Goal: Information Seeking & Learning: Learn about a topic

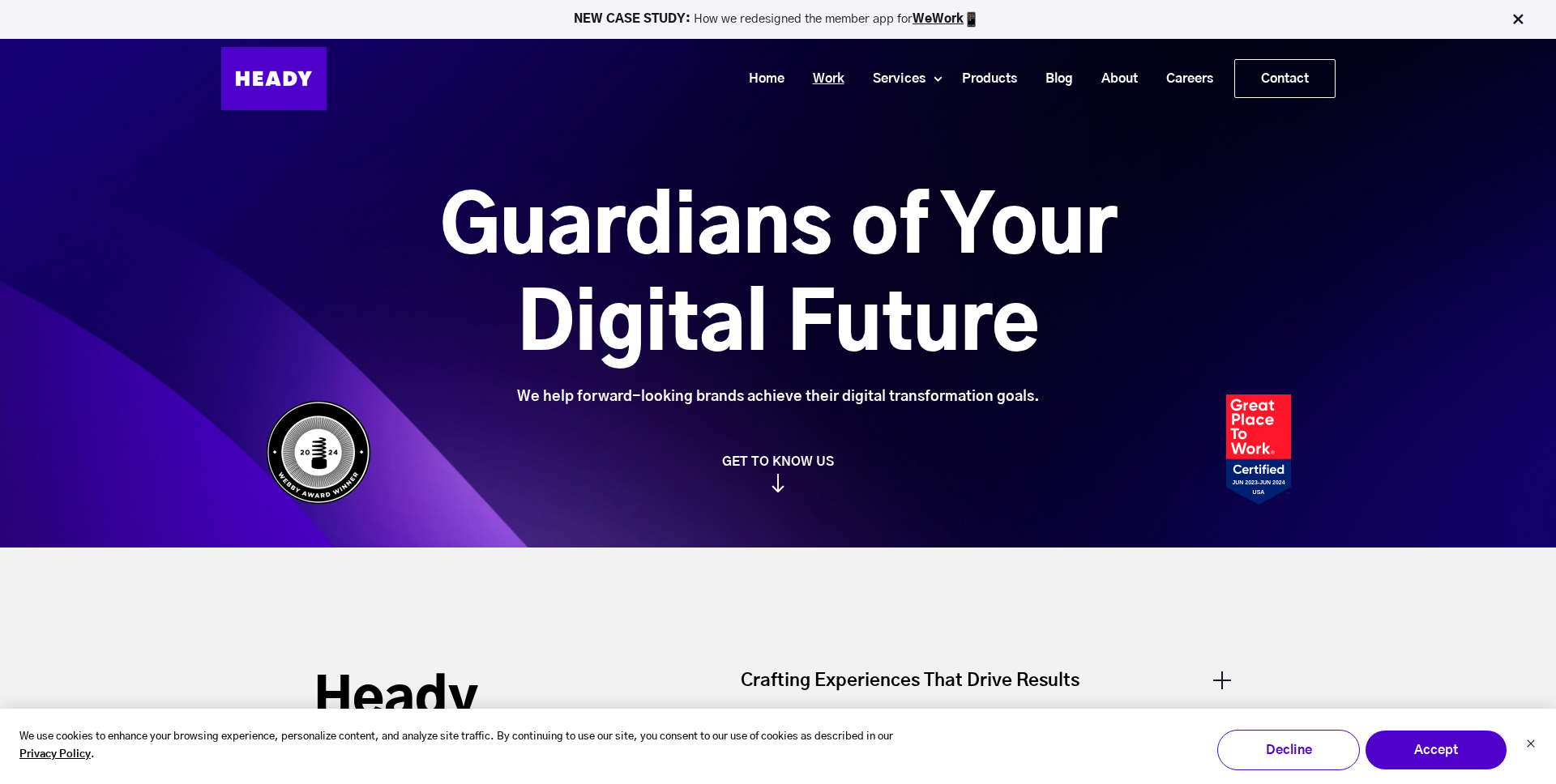
click at [807, 77] on link "Work" at bounding box center [822, 79] width 60 height 30
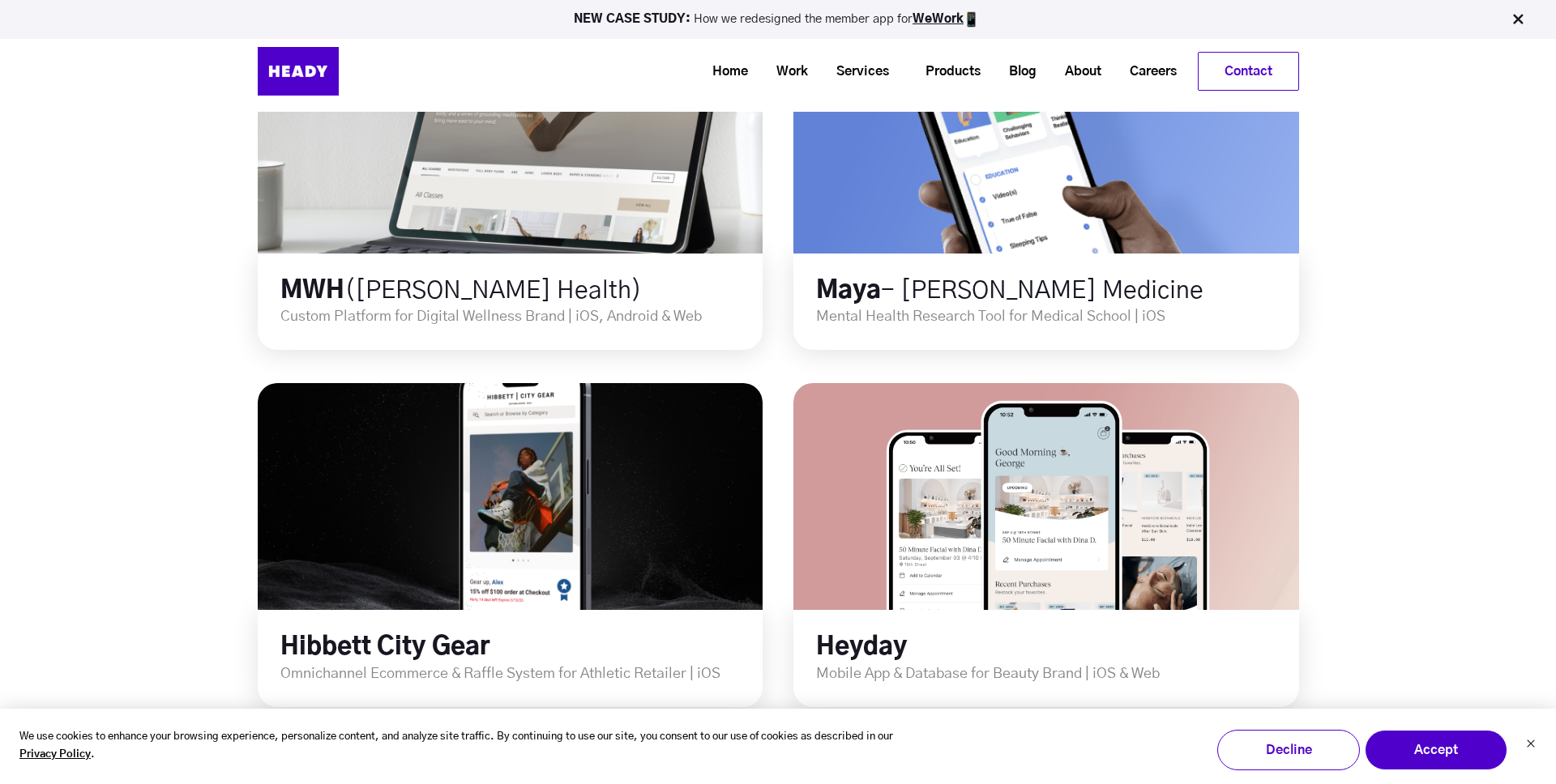
scroll to position [679, 0]
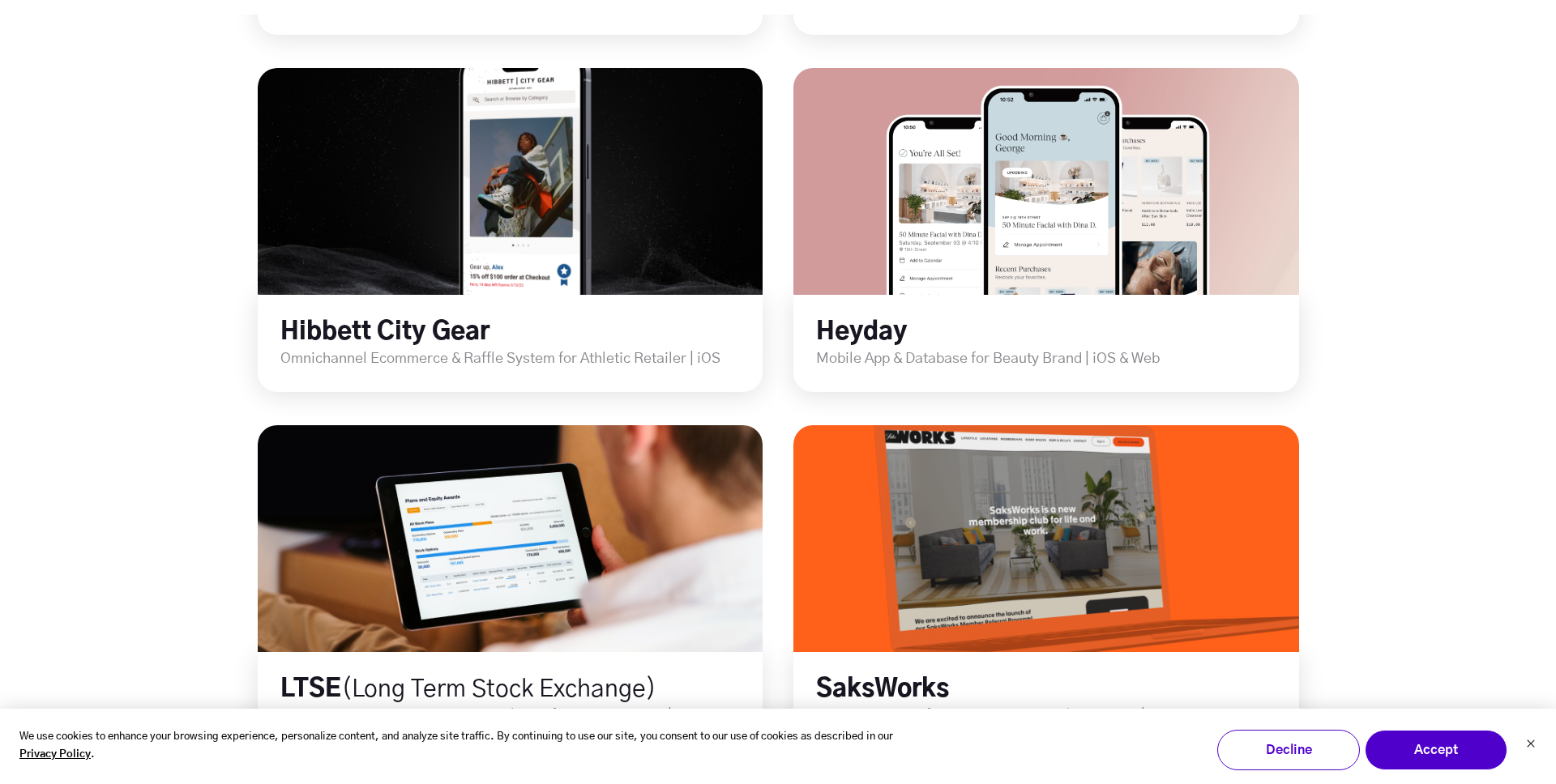
click at [142, 549] on div "All Design Development Product Strategy Product Management Growth WeWork App Re…" at bounding box center [778, 610] width 1556 height 2661
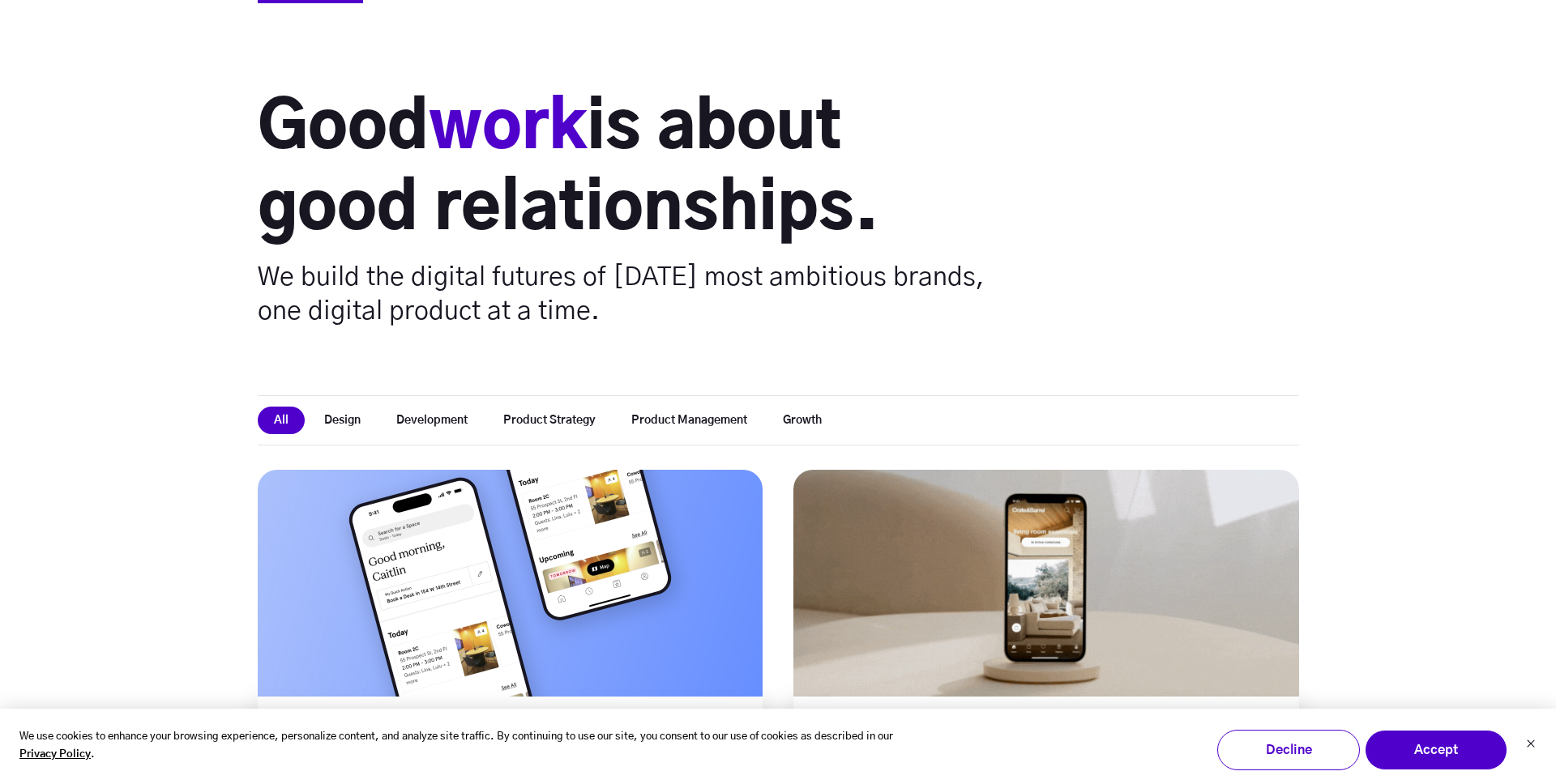
scroll to position [0, 0]
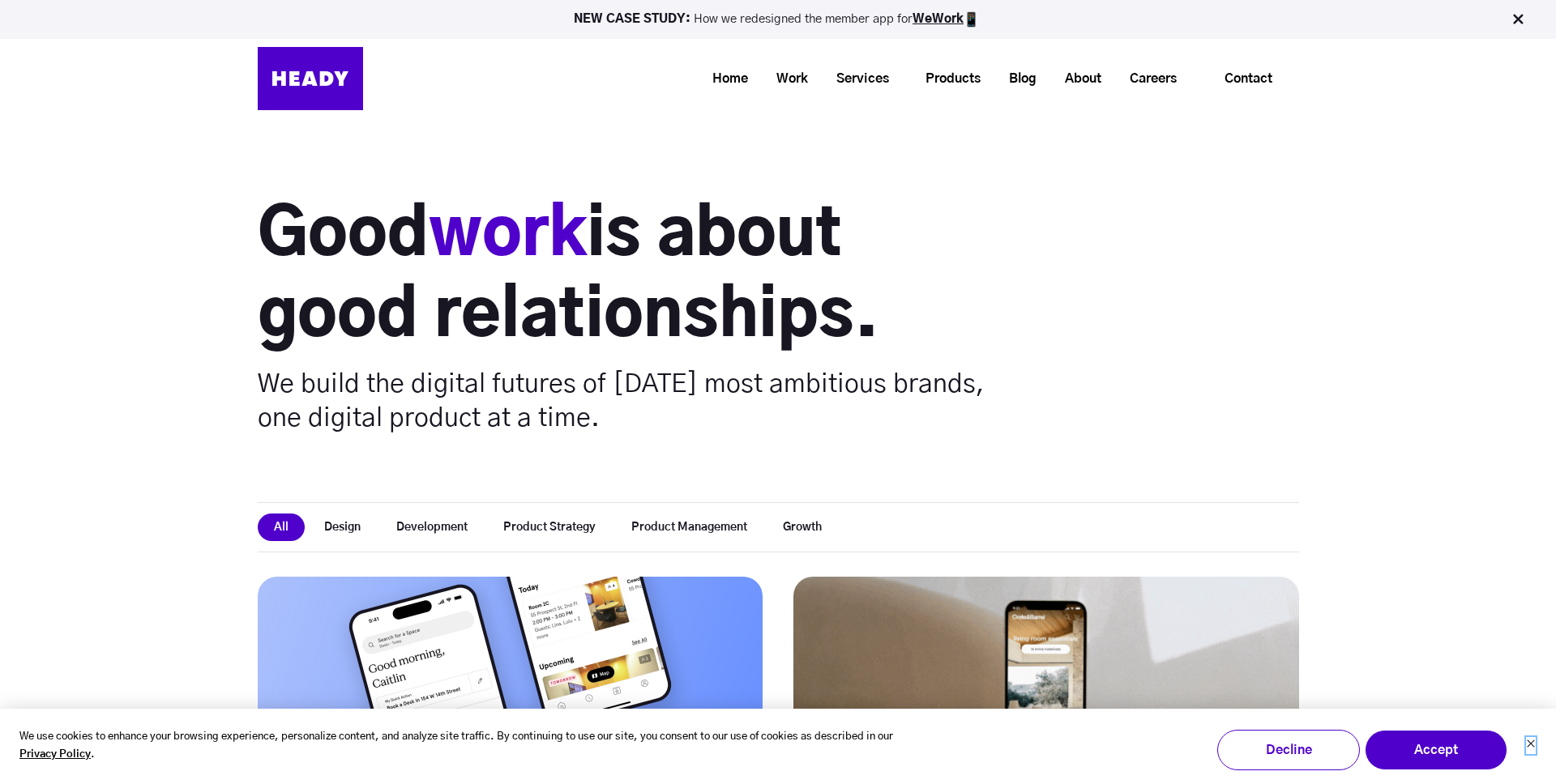
click at [1530, 745] on icon "Dismiss cookie banner" at bounding box center [1530, 743] width 7 height 7
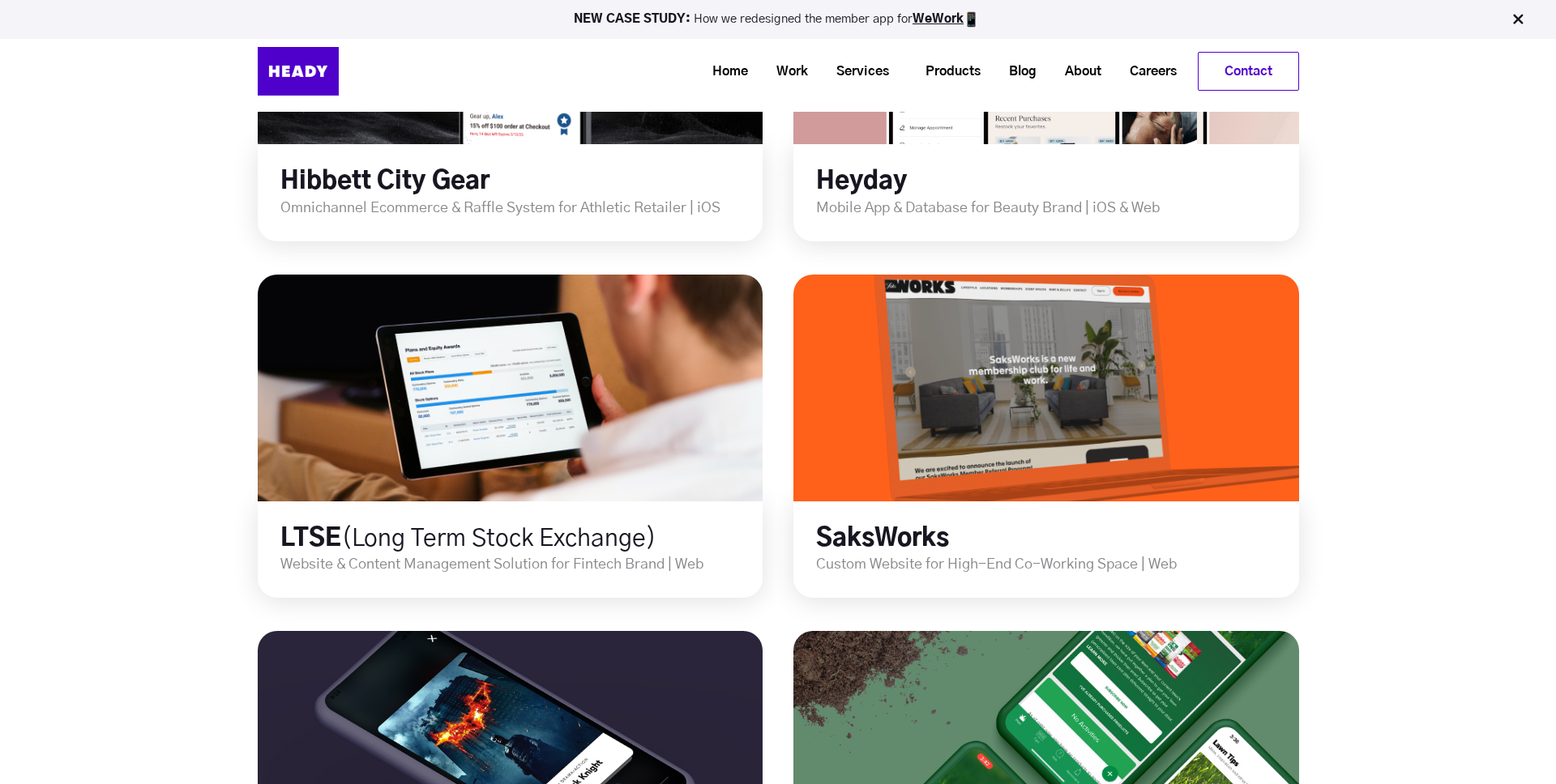
scroll to position [480, 0]
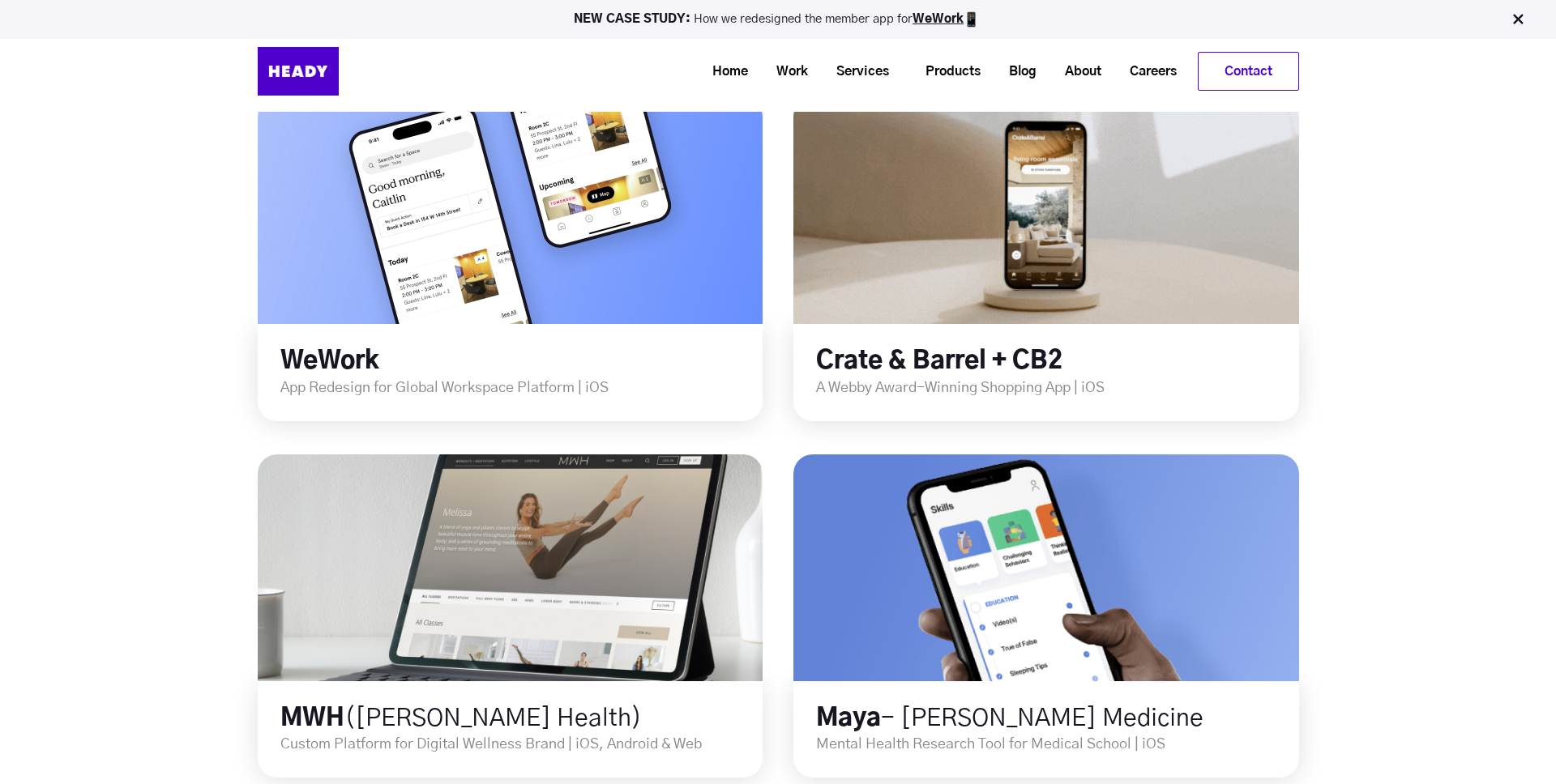
click at [304, 60] on img at bounding box center [299, 70] width 81 height 49
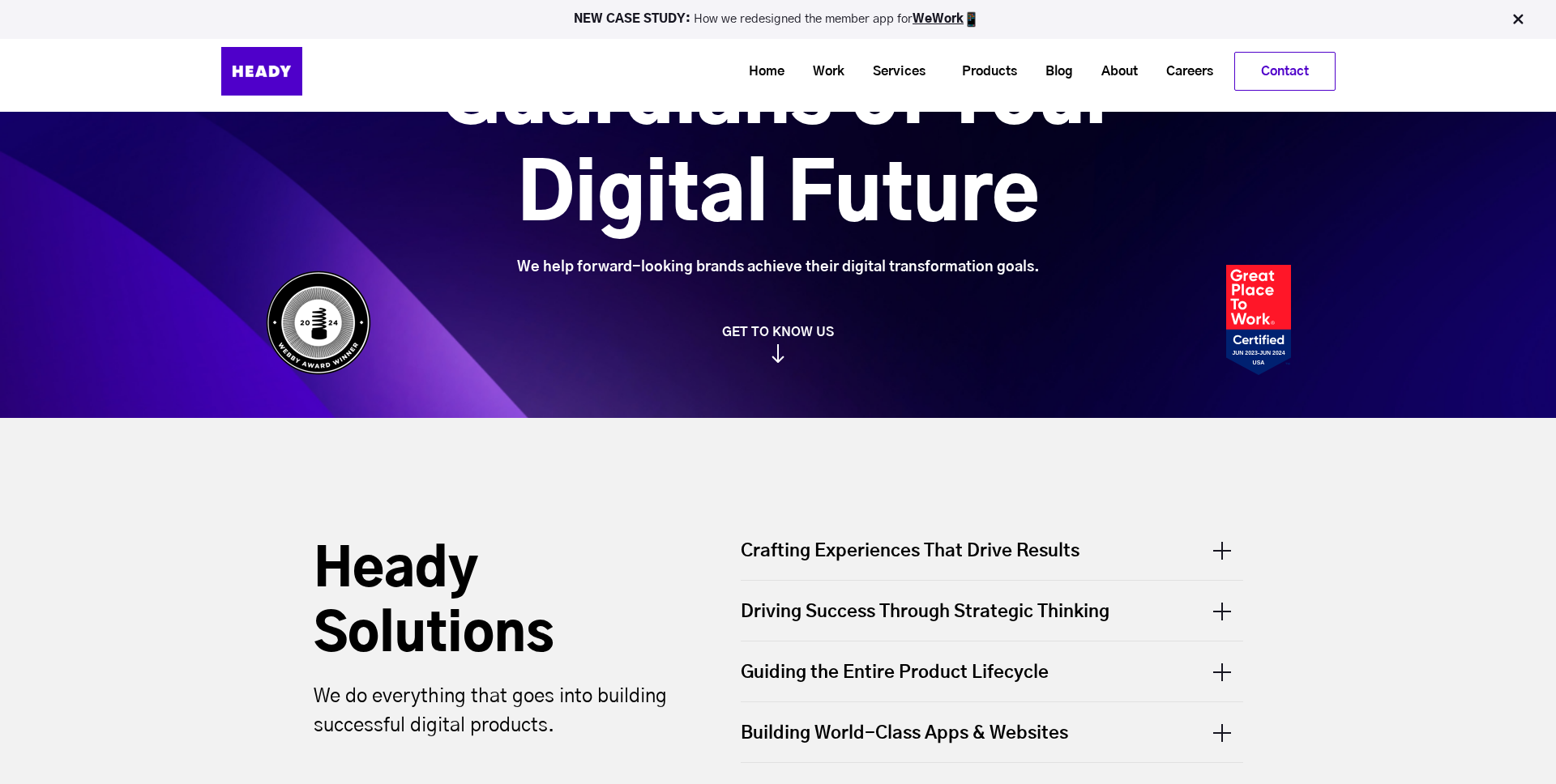
click at [771, 351] on link "GET TO KNOW US" at bounding box center [778, 343] width 1041 height 39
